Goal: Information Seeking & Learning: Understand process/instructions

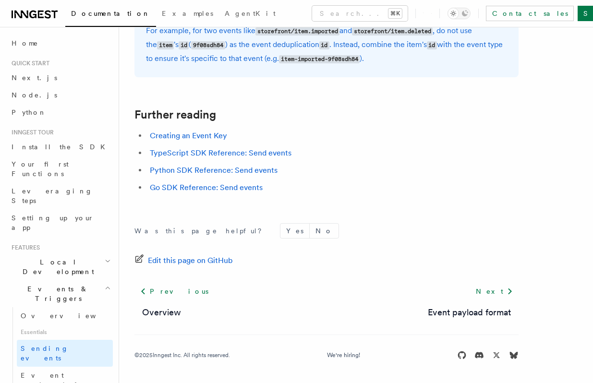
scroll to position [181, 0]
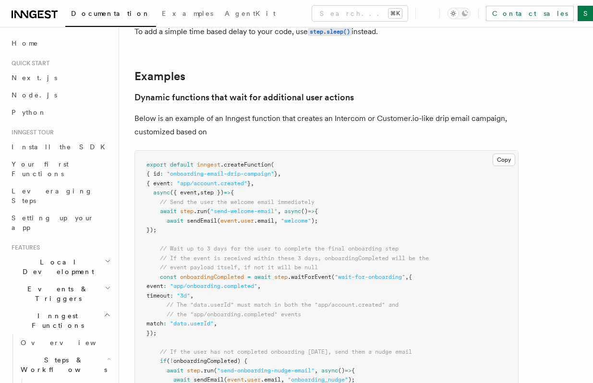
scroll to position [478, 0]
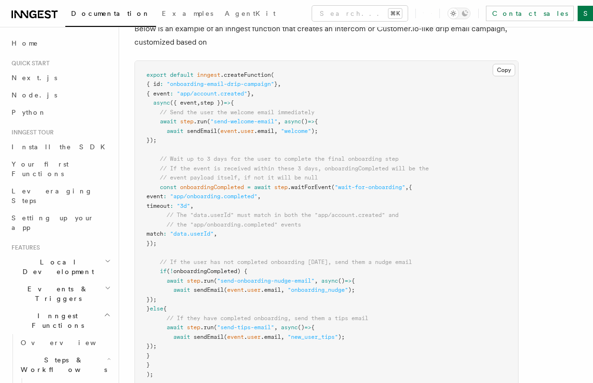
scroll to position [496, 0]
